Goal: Task Accomplishment & Management: Manage account settings

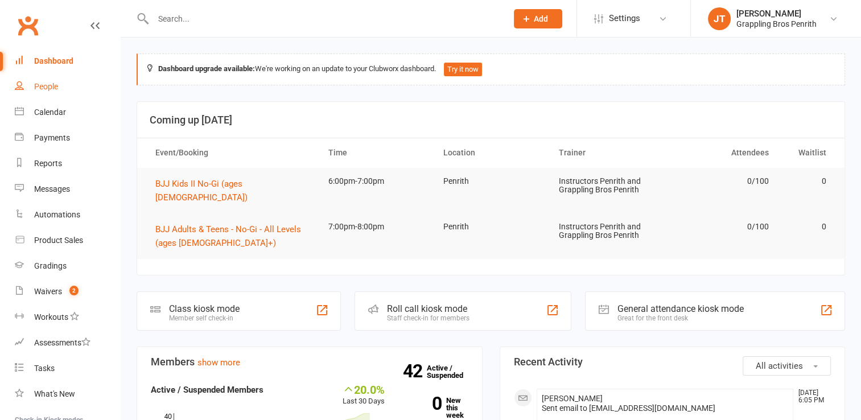
click at [56, 92] on link "People" at bounding box center [67, 87] width 105 height 26
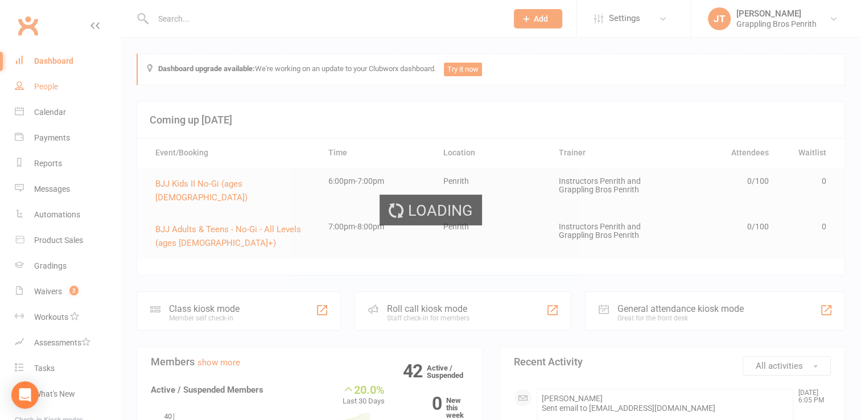
select select "50"
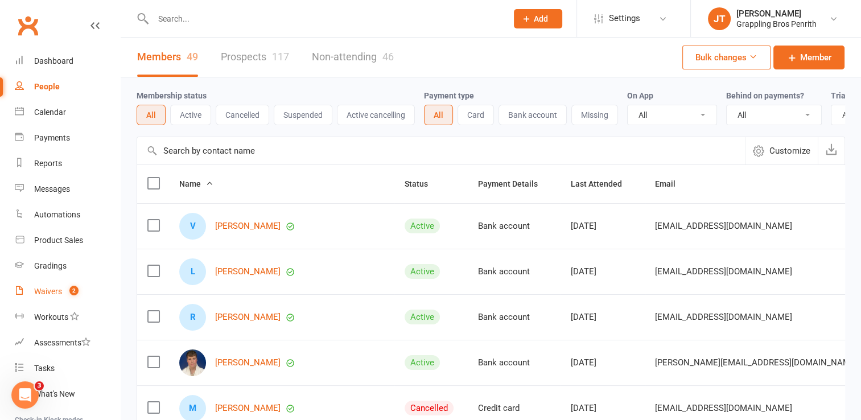
click at [53, 293] on div "Waivers" at bounding box center [48, 291] width 28 height 9
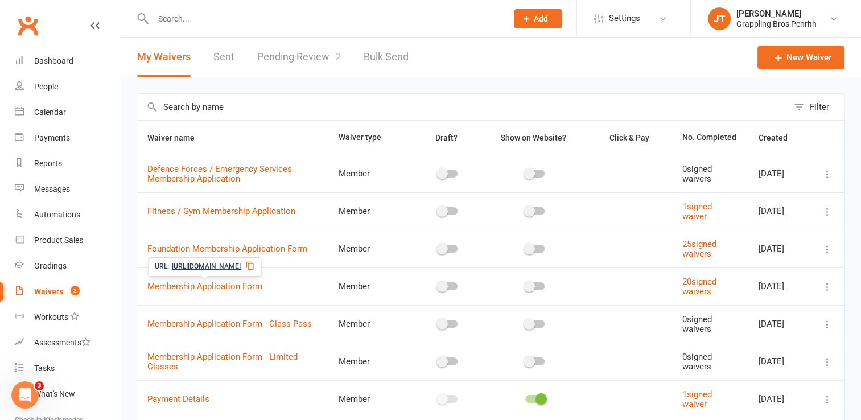
click at [254, 268] on icon at bounding box center [249, 265] width 9 height 9
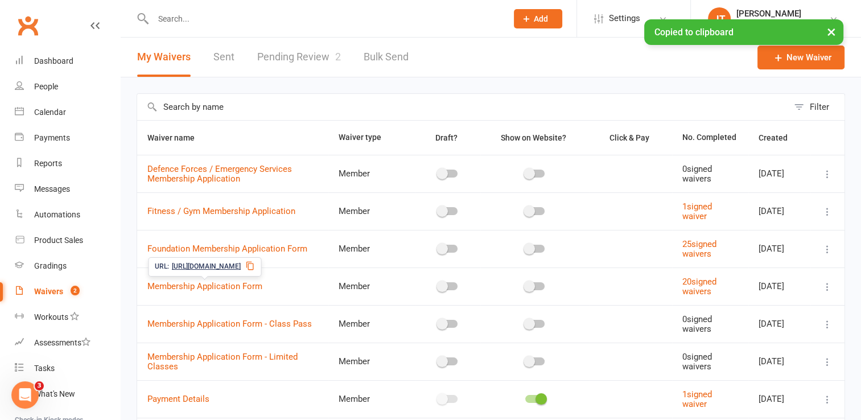
click at [241, 270] on span "[URL][DOMAIN_NAME]" at bounding box center [206, 266] width 69 height 11
click at [241, 286] on link "Membership Application Form" at bounding box center [204, 286] width 115 height 10
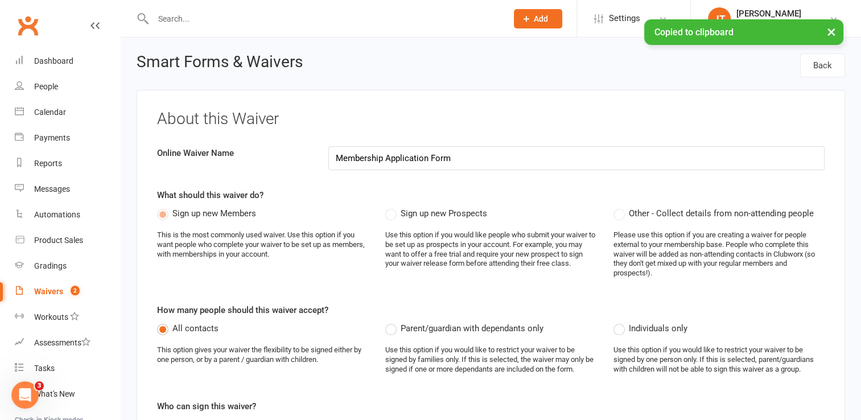
select select "applies_to_all_signees"
click at [277, 288] on div "About this Waiver Online Waiver Name Membership Application Form What should th…" at bounding box center [491, 365] width 708 height 551
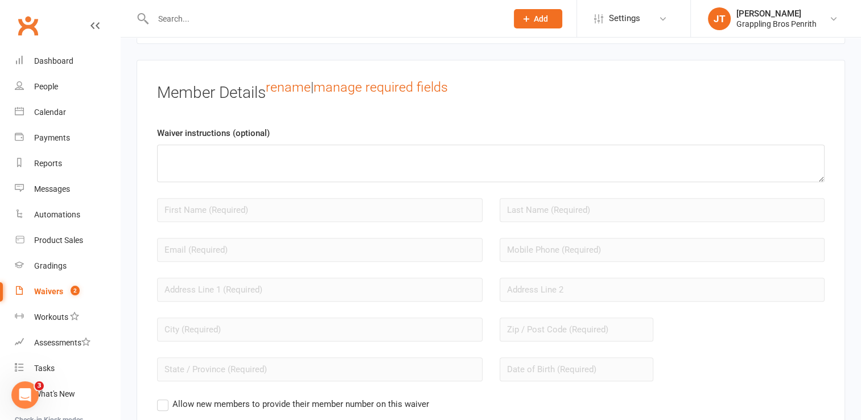
scroll to position [888, 0]
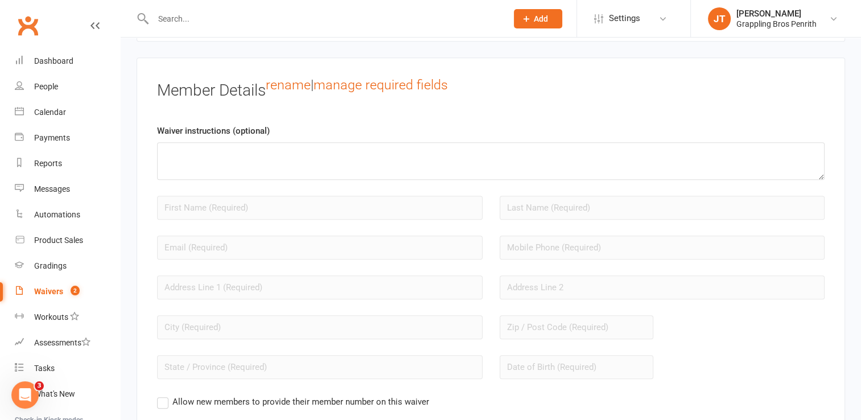
click at [166, 399] on label "Allow new members to provide their member number on this waiver" at bounding box center [293, 402] width 272 height 14
click at [164, 395] on input "Allow new members to provide their member number on this waiver" at bounding box center [160, 395] width 7 height 0
click at [163, 397] on label "Allow new members to provide their member number on this waiver" at bounding box center [293, 402] width 272 height 14
click at [163, 395] on input "Allow new members to provide their member number on this waiver" at bounding box center [160, 395] width 7 height 0
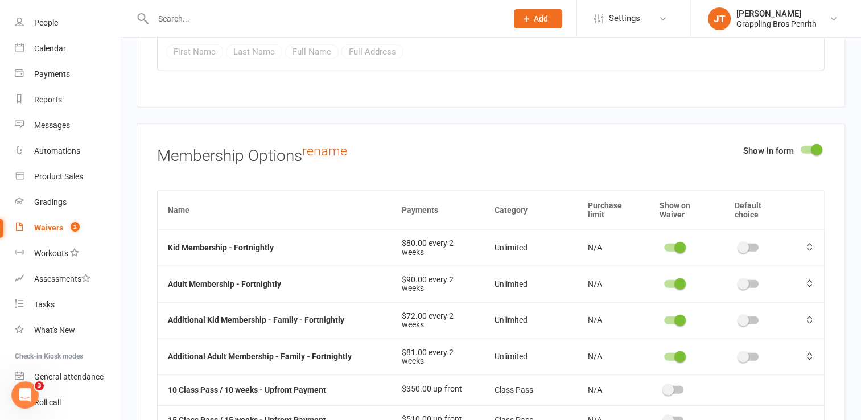
scroll to position [0, 0]
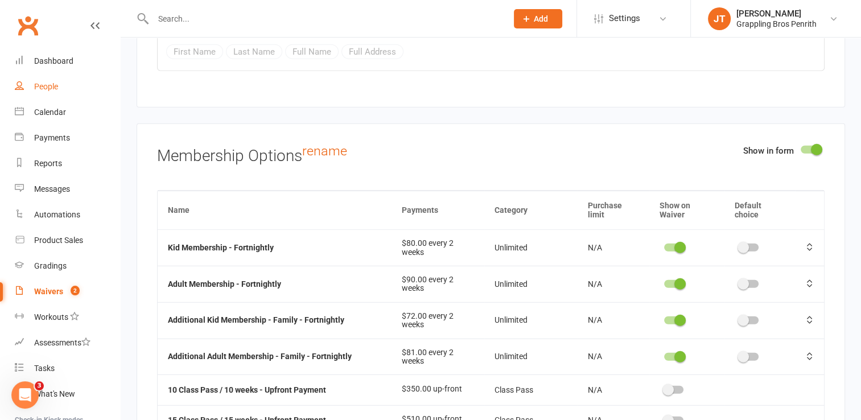
click at [53, 89] on div "People" at bounding box center [46, 86] width 24 height 9
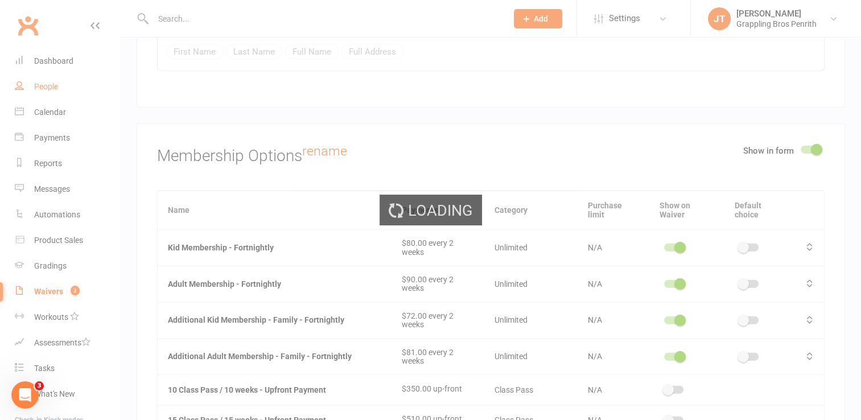
select select "50"
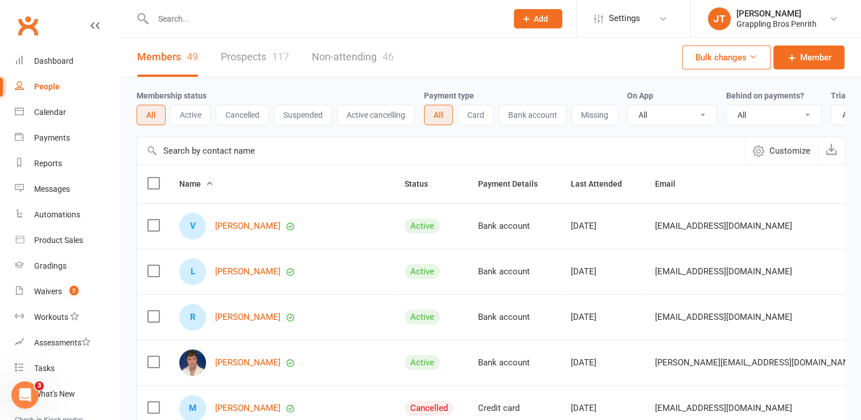
click at [205, 118] on button "Active" at bounding box center [190, 115] width 41 height 20
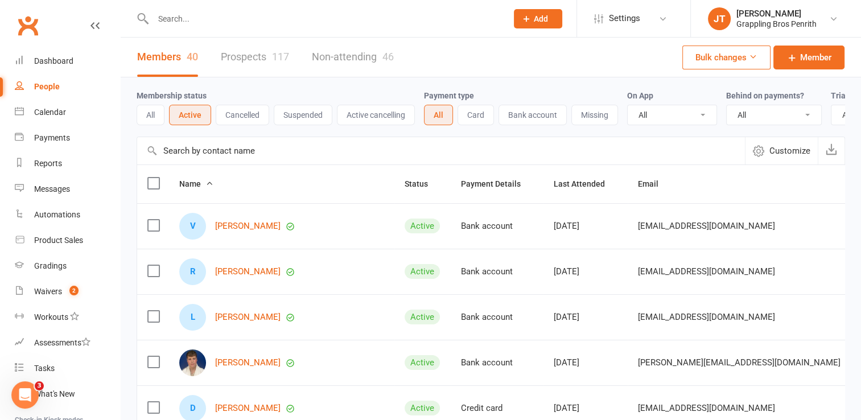
click at [268, 23] on input "text" at bounding box center [324, 19] width 349 height 16
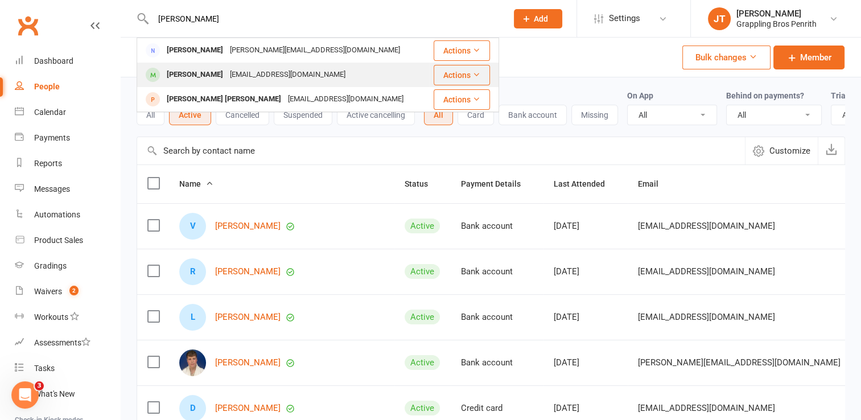
type input "[PERSON_NAME]"
click at [242, 72] on div "[EMAIL_ADDRESS][DOMAIN_NAME]" at bounding box center [287, 75] width 122 height 16
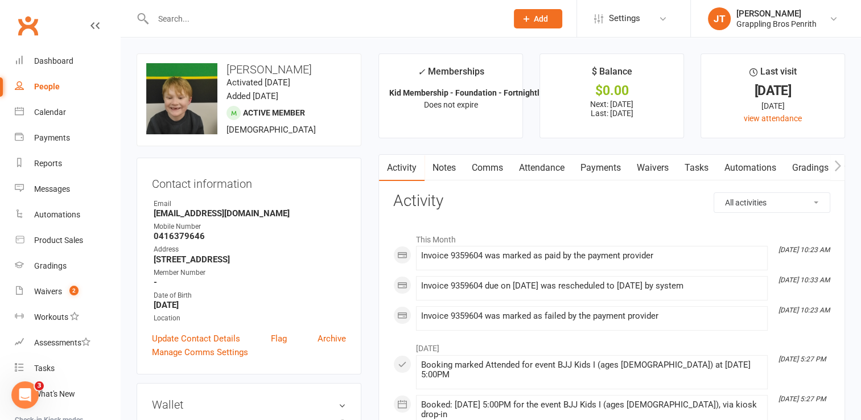
click at [49, 92] on link "People" at bounding box center [67, 87] width 105 height 26
select select "50"
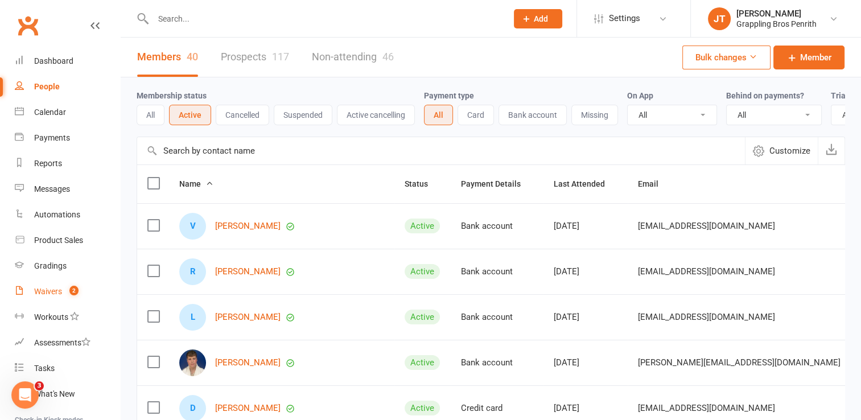
click at [50, 295] on div "Waivers" at bounding box center [48, 291] width 28 height 9
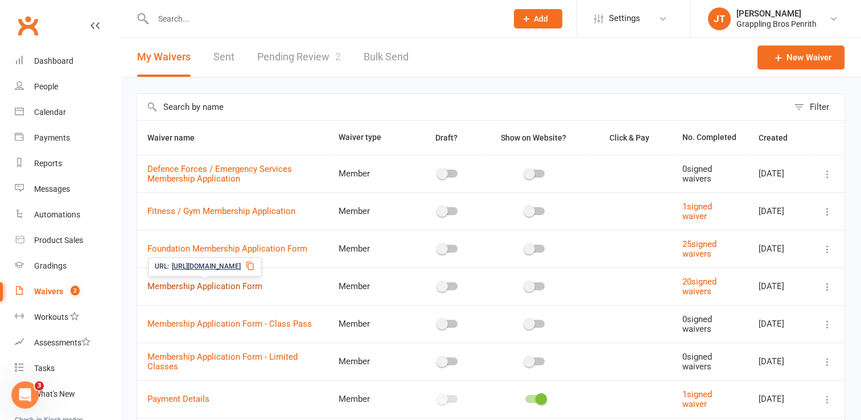
click at [218, 283] on link "Membership Application Form" at bounding box center [204, 286] width 115 height 10
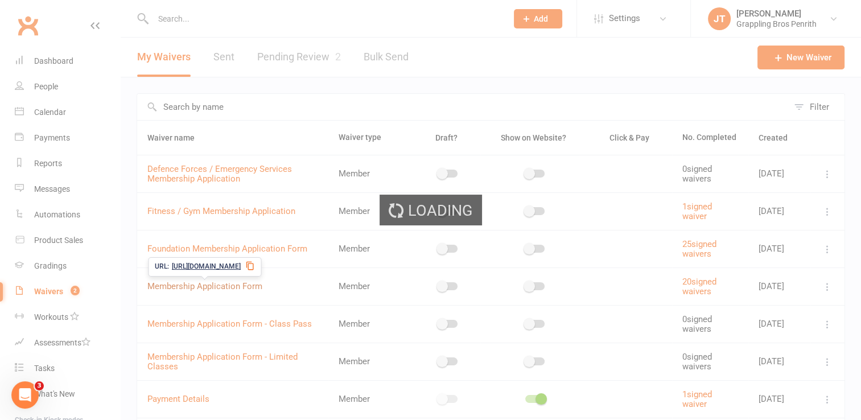
click at [218, 283] on div "Loading" at bounding box center [430, 210] width 861 height 420
select select "applies_to_all_signees"
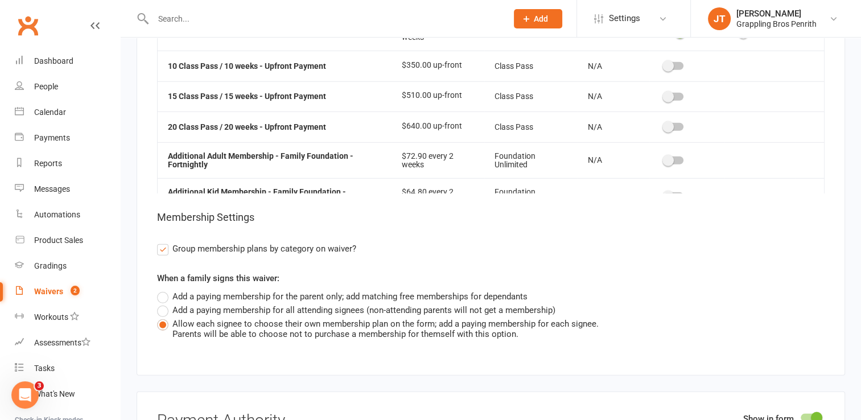
scroll to position [3510, 0]
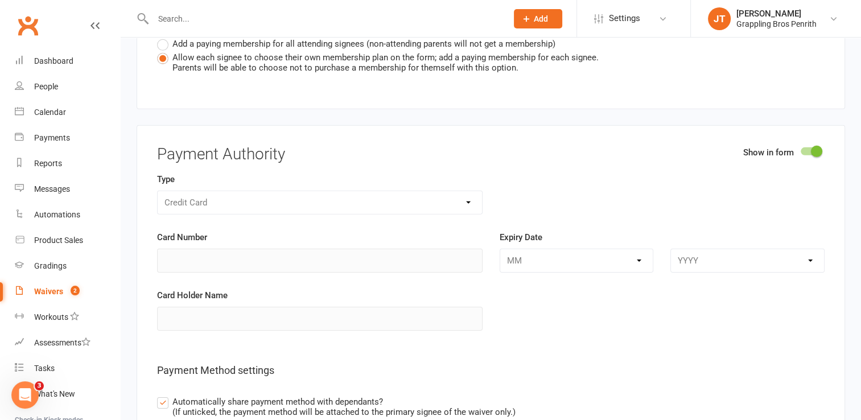
click at [473, 191] on div "Credit Card" at bounding box center [319, 203] width 325 height 24
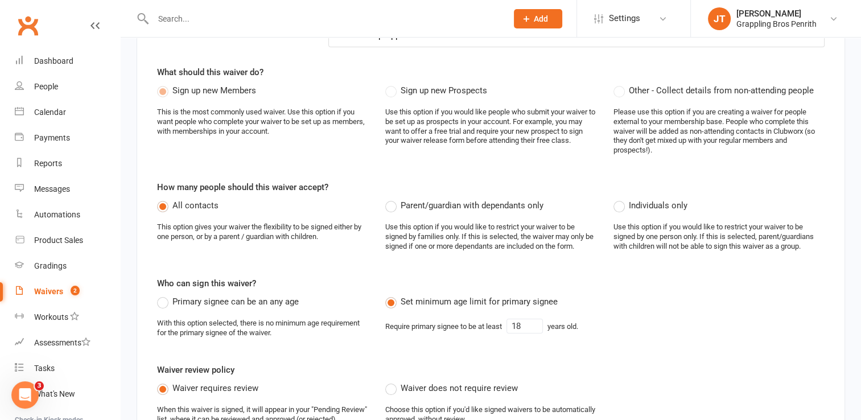
scroll to position [0, 0]
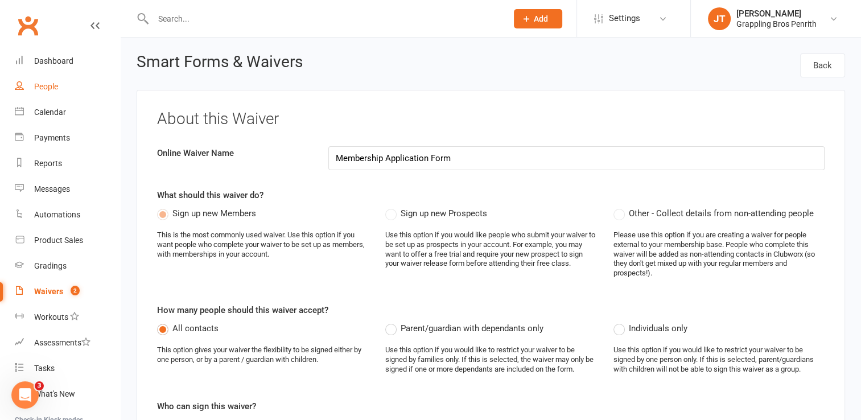
click at [47, 92] on link "People" at bounding box center [67, 87] width 105 height 26
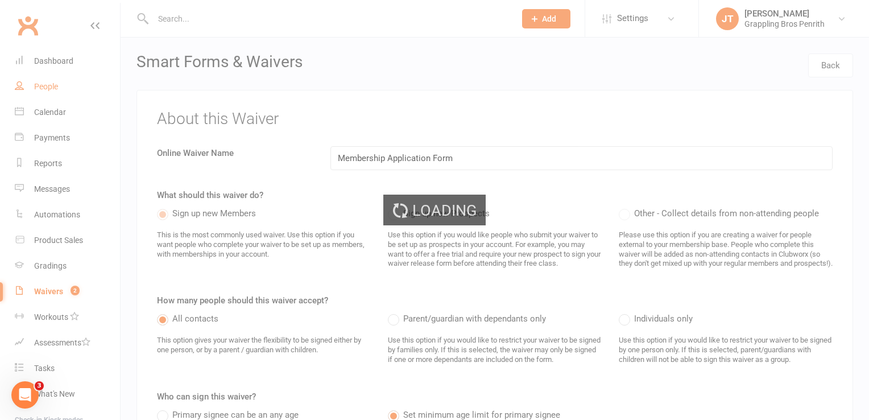
select select "50"
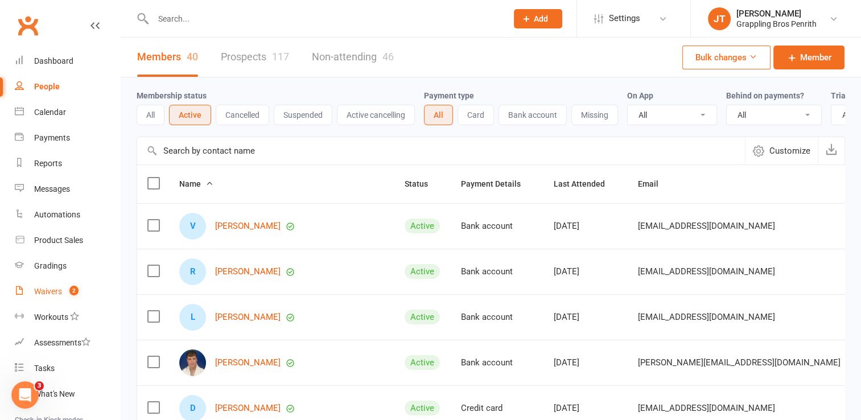
click at [41, 295] on div "Waivers" at bounding box center [48, 291] width 28 height 9
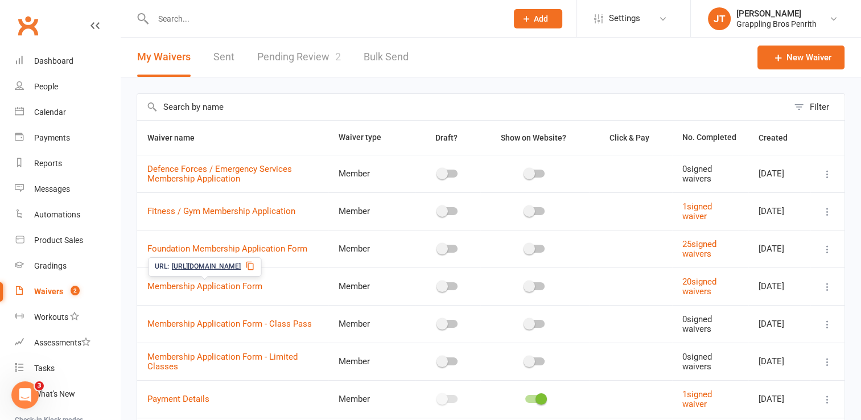
click at [254, 267] on icon at bounding box center [249, 265] width 9 height 9
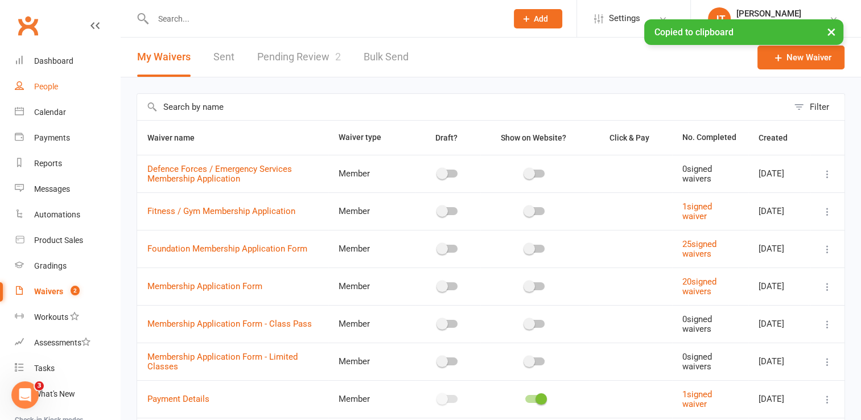
click at [61, 81] on link "People" at bounding box center [67, 87] width 105 height 26
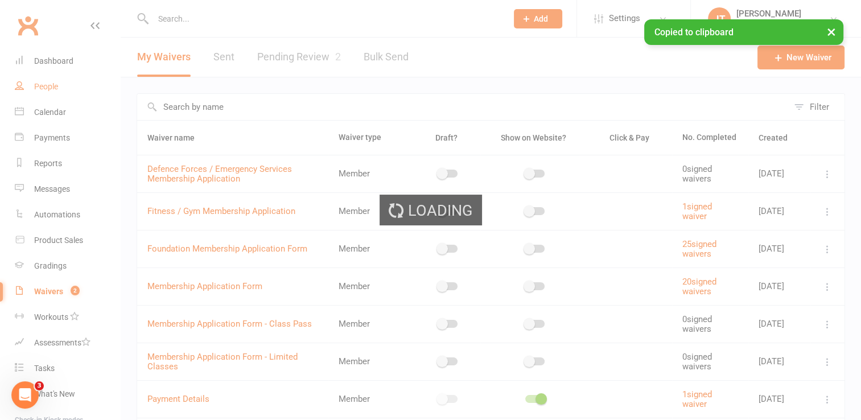
select select "50"
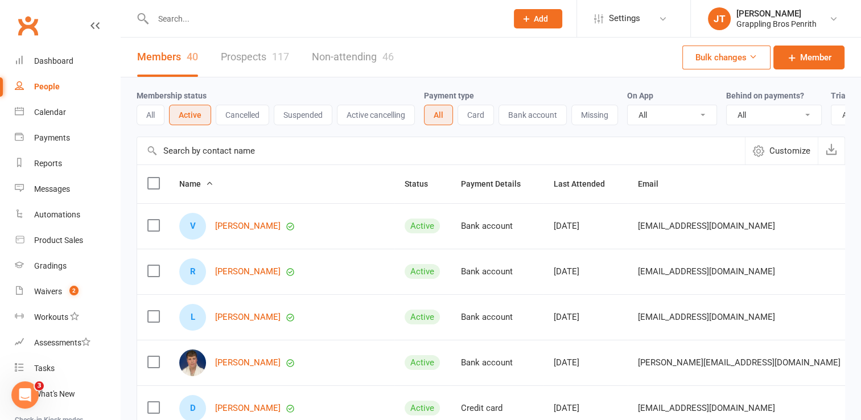
click at [282, 58] on div "117" at bounding box center [280, 57] width 17 height 12
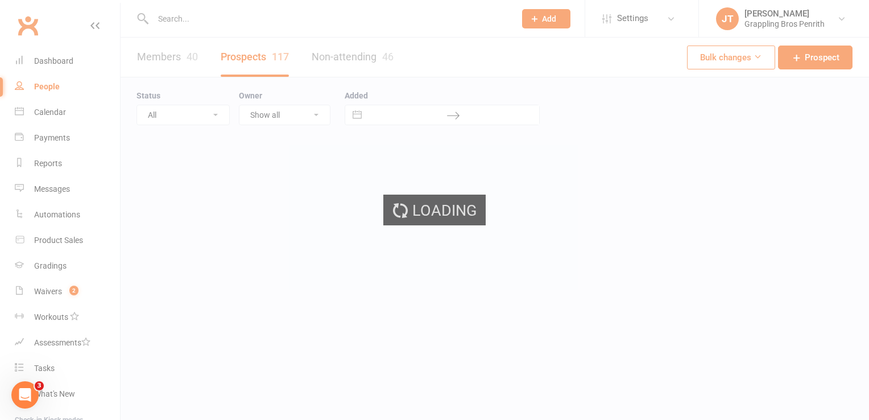
select select "50"
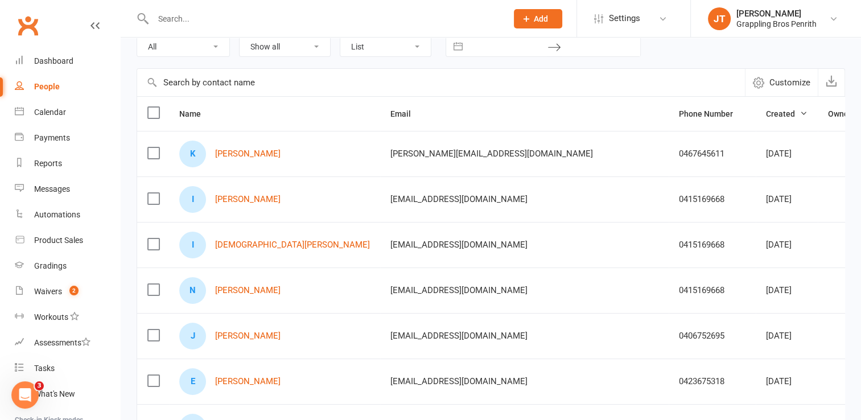
scroll to position [91, 0]
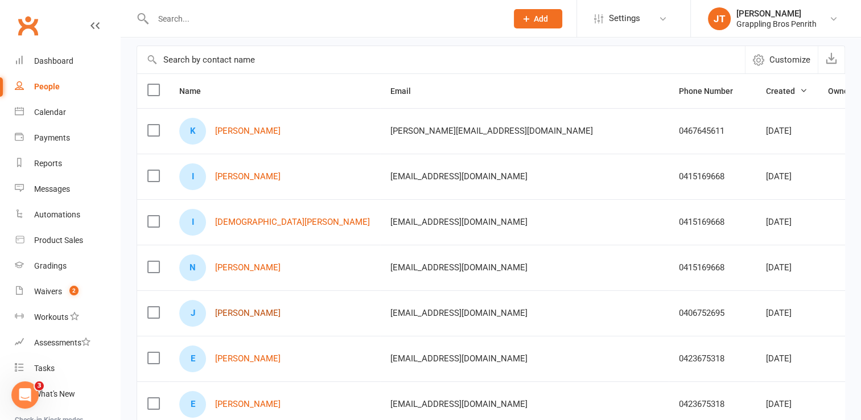
click at [255, 312] on link "[PERSON_NAME]" at bounding box center [247, 313] width 65 height 10
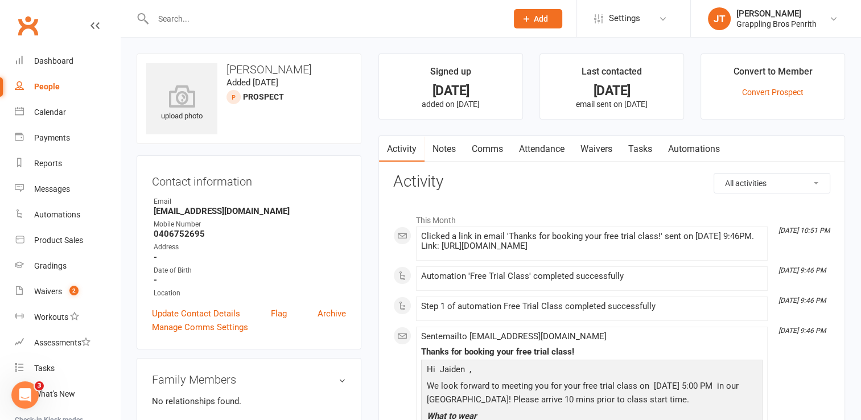
click at [485, 152] on link "Comms" at bounding box center [487, 149] width 47 height 26
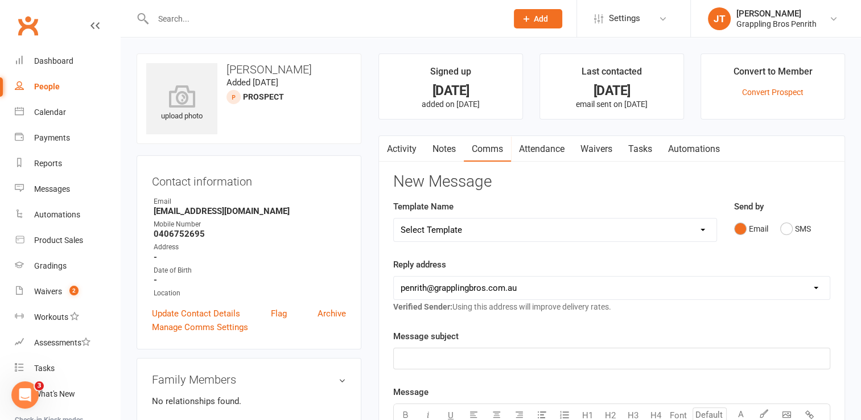
click at [705, 230] on select "Select Template [SMS] [Default template - review before using] Appointment remi…" at bounding box center [555, 229] width 323 height 23
select select "21"
click at [394, 218] on select "Select Template [SMS] [Default template - review before using] Appointment remi…" at bounding box center [555, 229] width 323 height 23
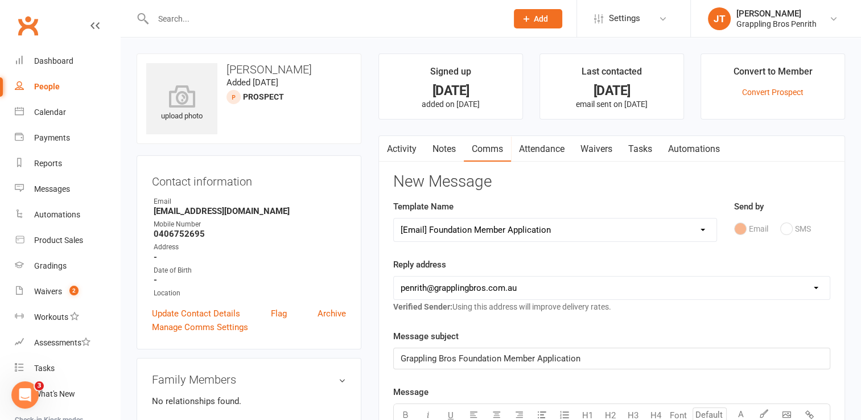
click at [505, 358] on span "Grappling Bros Foundation Member Application" at bounding box center [491, 358] width 180 height 10
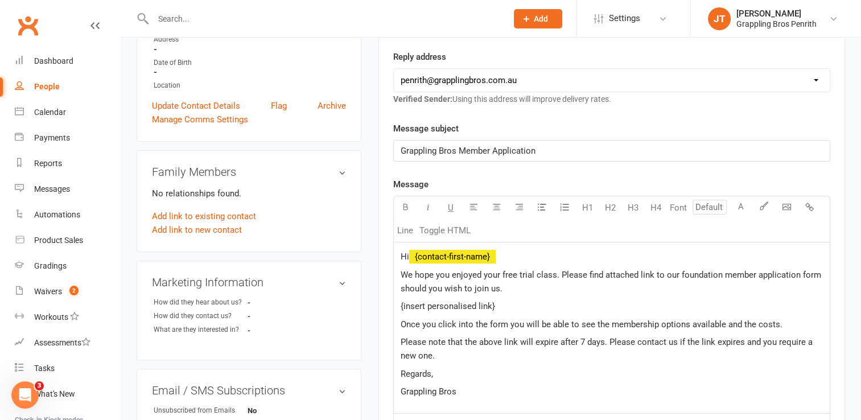
scroll to position [212, 0]
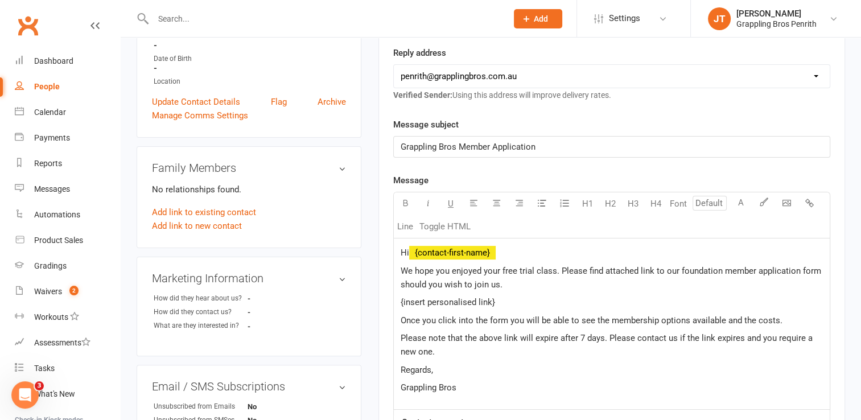
click at [503, 247] on p "Hi ﻿ {contact-first-name}" at bounding box center [612, 253] width 422 height 14
click at [448, 270] on span "We hope you enjoyed your free trial class. Please find attached link to our fou…" at bounding box center [612, 278] width 423 height 24
click at [510, 270] on span "We hope [PERSON_NAME] enjoyed your free trial class. Please find attached link …" at bounding box center [606, 278] width 410 height 24
click at [727, 267] on span "We hope [PERSON_NAME] enjoyed his free trial class. Please find attached link t…" at bounding box center [603, 278] width 405 height 24
click at [526, 301] on p "{insert personalised link}" at bounding box center [612, 302] width 422 height 14
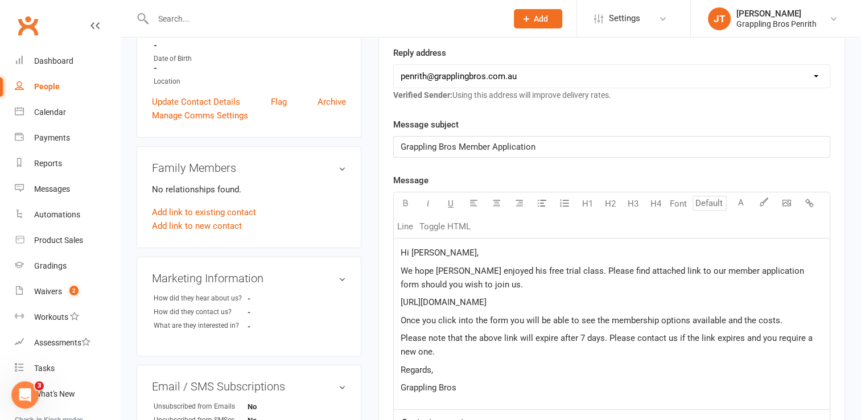
click at [453, 375] on div "Hi [PERSON_NAME], We hope [PERSON_NAME] enjoyed his free trial class. Please fi…" at bounding box center [612, 323] width 436 height 171
click at [439, 367] on p "Regards," at bounding box center [612, 370] width 422 height 14
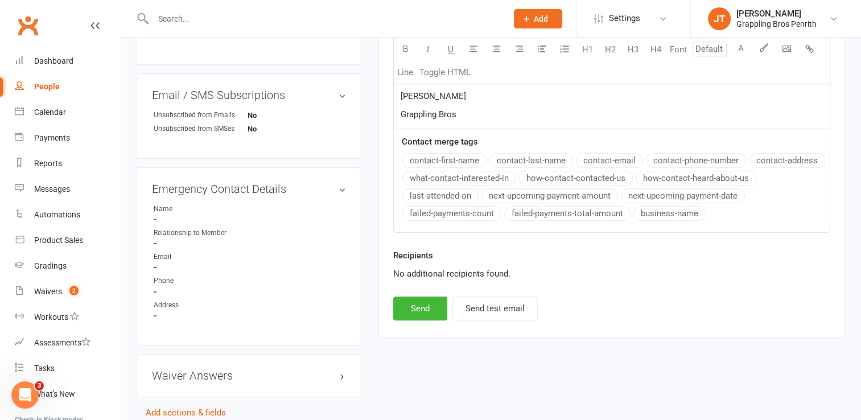
scroll to position [505, 0]
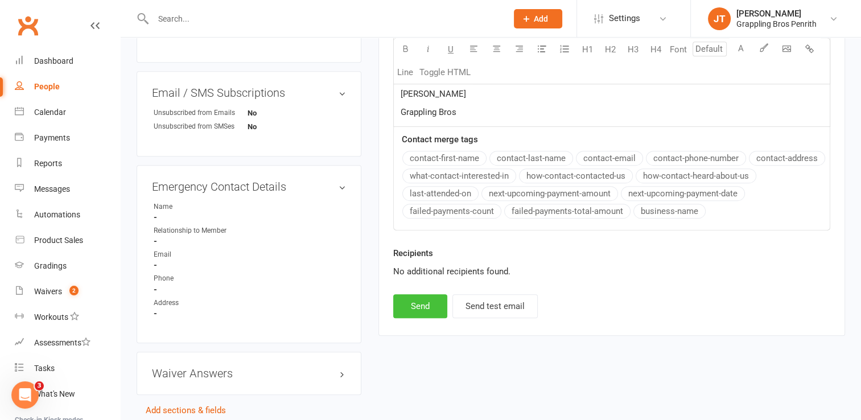
click at [416, 301] on button "Send" at bounding box center [420, 306] width 54 height 24
select select
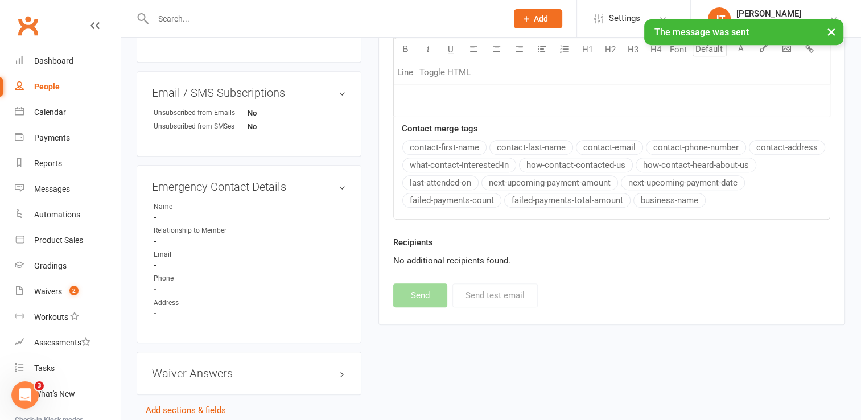
click at [53, 90] on div "People" at bounding box center [47, 86] width 26 height 9
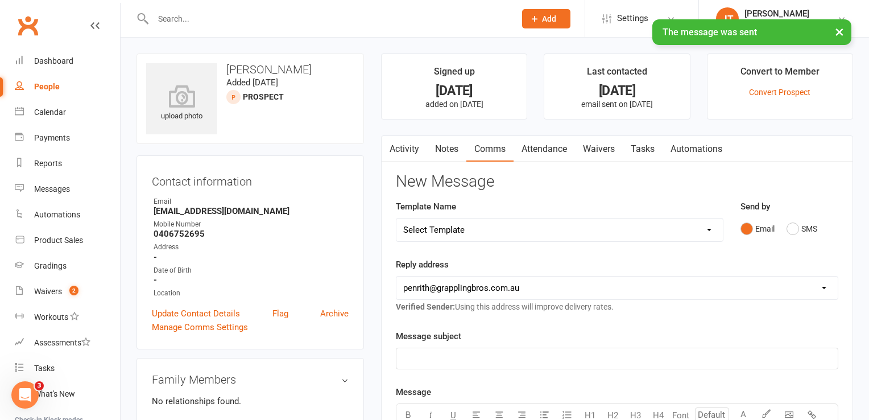
select select "50"
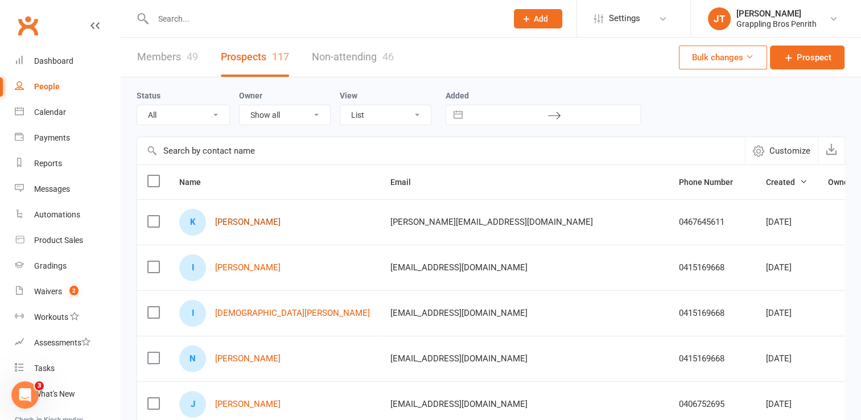
click at [239, 224] on link "[PERSON_NAME]" at bounding box center [247, 222] width 65 height 10
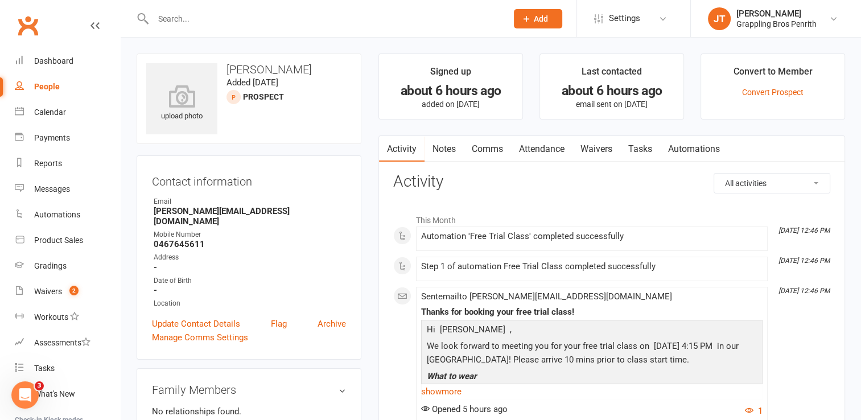
click at [52, 81] on link "People" at bounding box center [67, 87] width 105 height 26
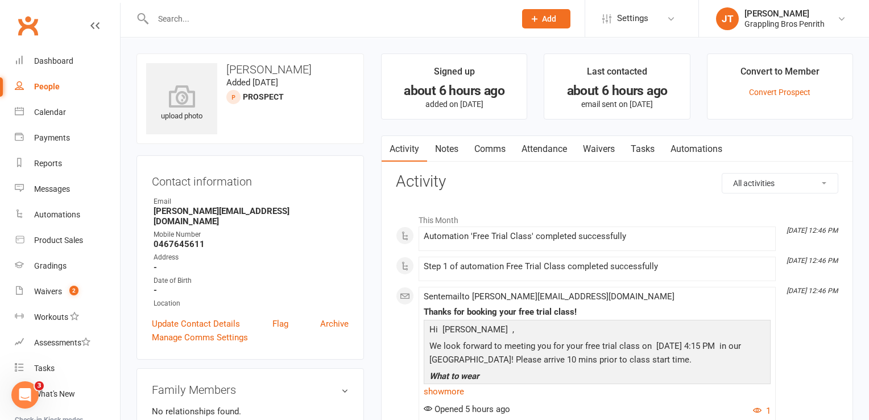
select select "50"
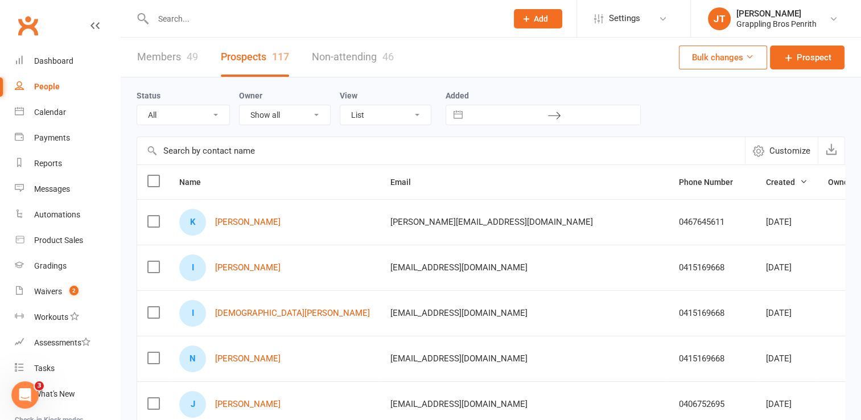
click at [263, 60] on link "Prospects 117" at bounding box center [255, 57] width 68 height 39
click at [64, 292] on count-badge "2" at bounding box center [71, 291] width 15 height 9
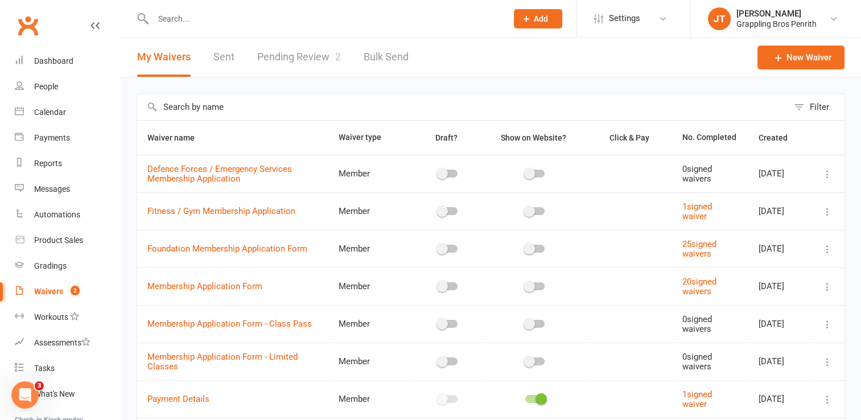
click at [293, 56] on link "Pending Review 2" at bounding box center [299, 57] width 84 height 39
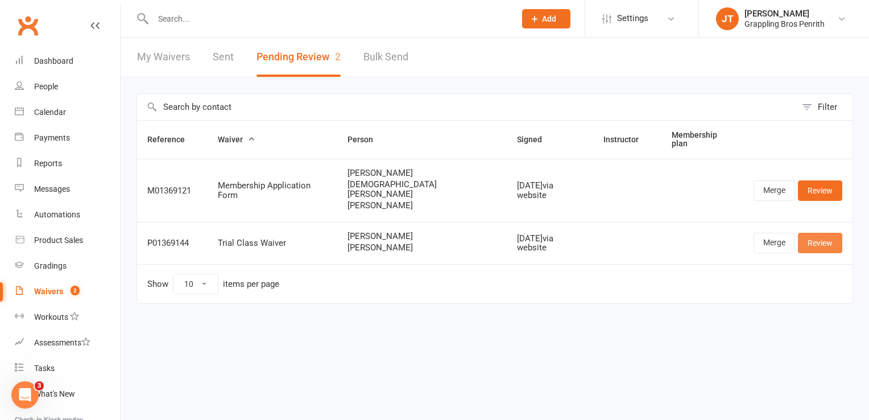
click at [816, 233] on link "Review" at bounding box center [820, 243] width 44 height 20
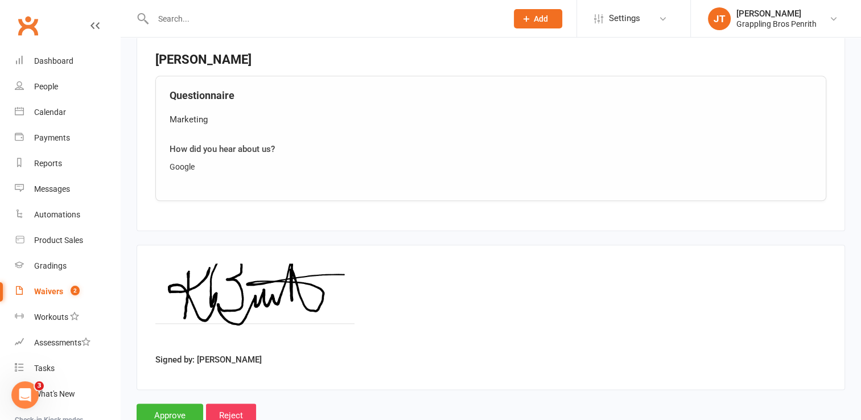
scroll to position [1313, 0]
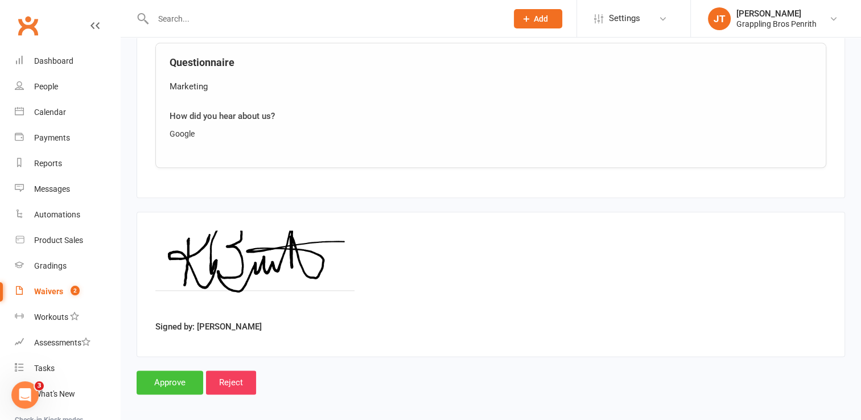
click at [158, 379] on input "Approve" at bounding box center [170, 382] width 67 height 24
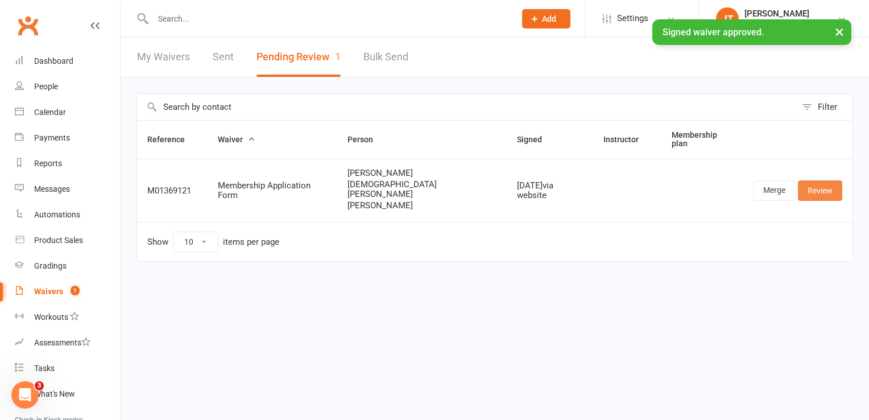
click at [814, 185] on link "Review" at bounding box center [820, 190] width 44 height 20
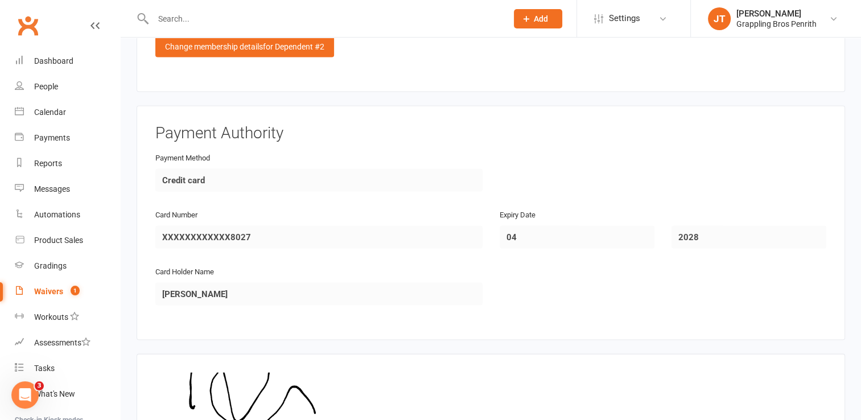
scroll to position [2473, 0]
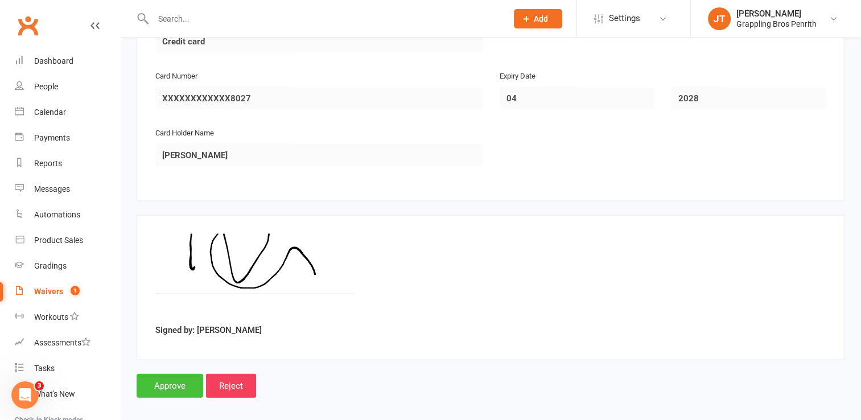
click at [176, 378] on input "Approve" at bounding box center [170, 386] width 67 height 24
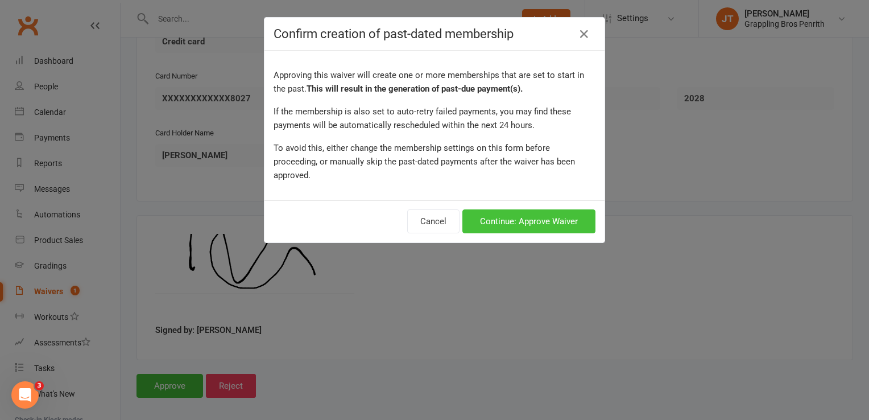
click at [537, 209] on button "Continue: Approve Waiver" at bounding box center [529, 221] width 133 height 24
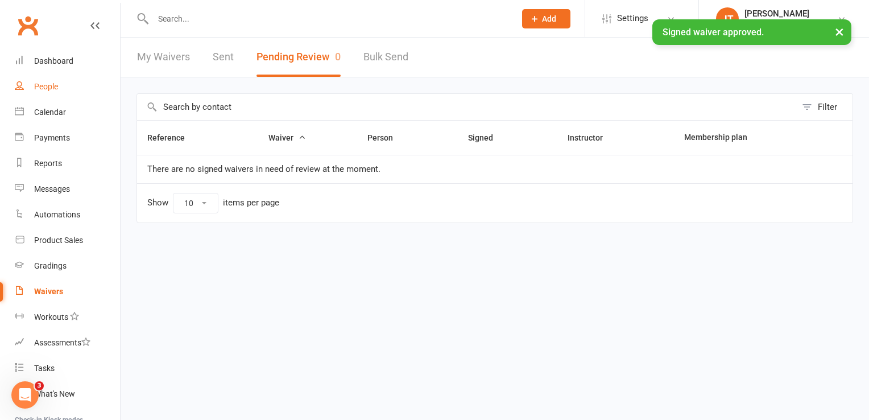
click at [53, 88] on div "People" at bounding box center [46, 86] width 24 height 9
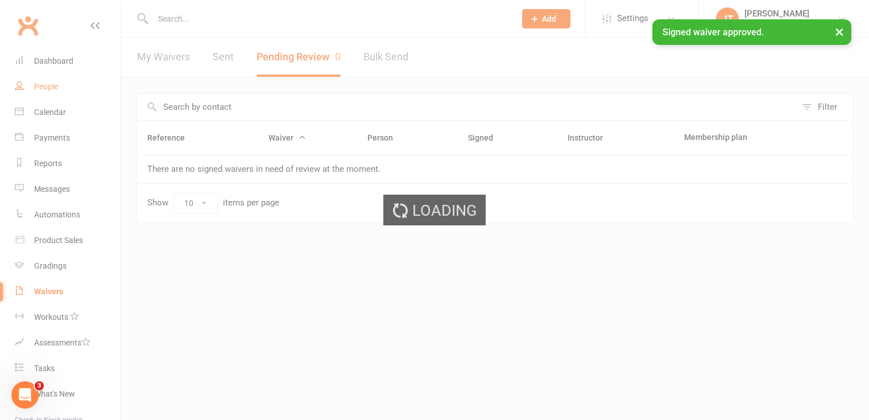
select select "50"
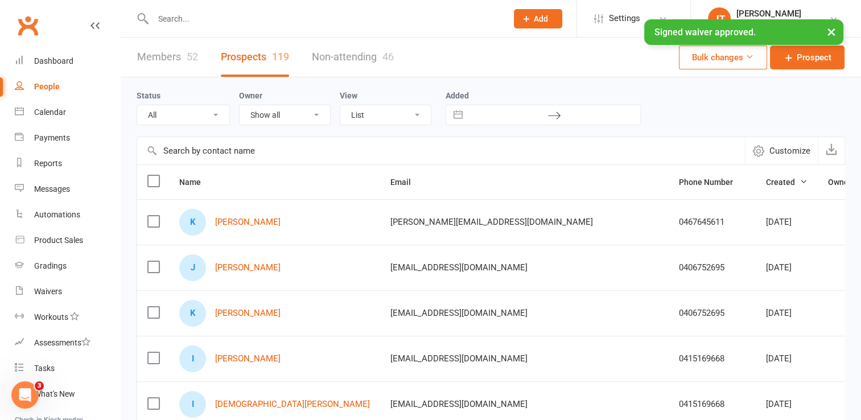
click at [183, 56] on link "Members 52" at bounding box center [167, 57] width 61 height 39
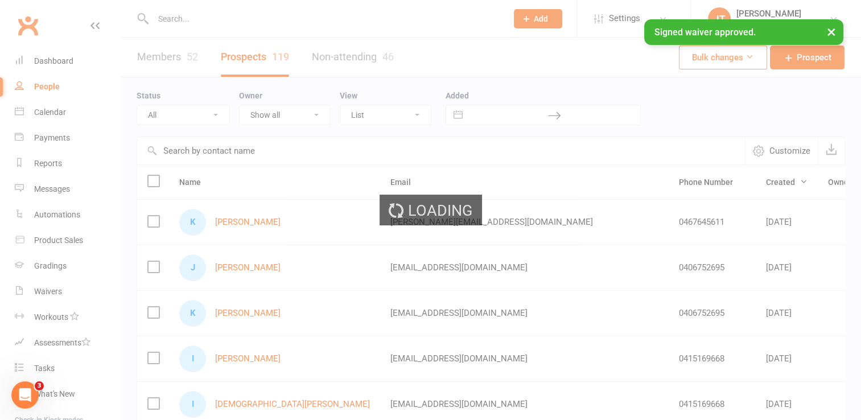
select select "50"
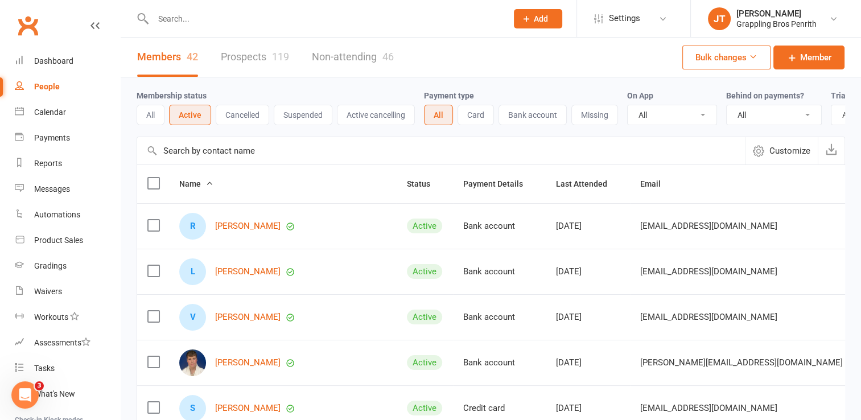
click at [191, 113] on button "Active" at bounding box center [190, 115] width 42 height 20
